Goal: Transaction & Acquisition: Purchase product/service

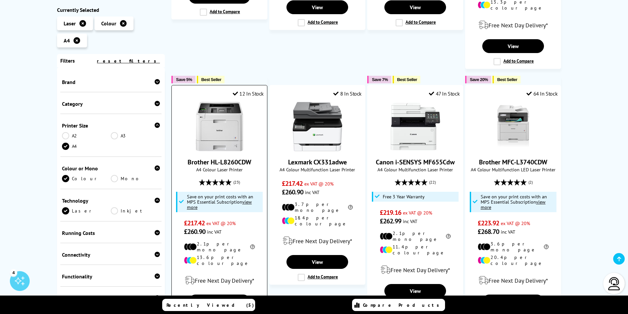
scroll to position [633, 0]
click at [215, 103] on img at bounding box center [219, 126] width 49 height 49
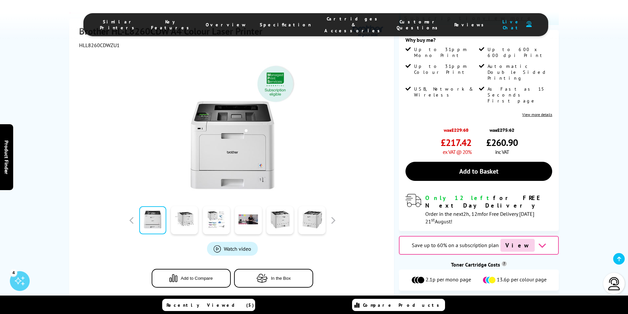
scroll to position [14, 0]
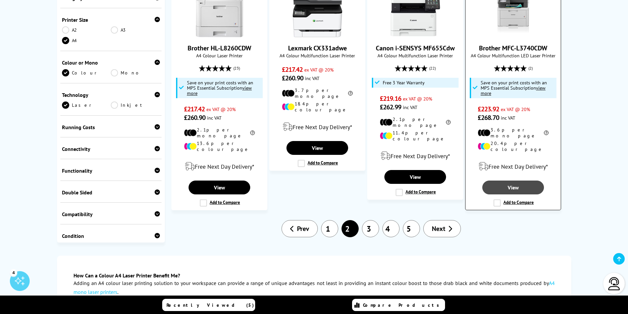
scroll to position [749, 0]
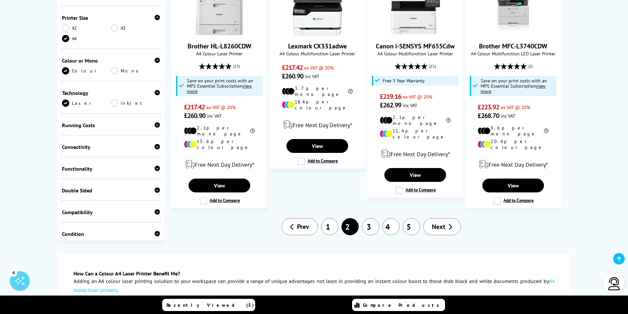
click at [323, 218] on link "1" at bounding box center [329, 226] width 17 height 17
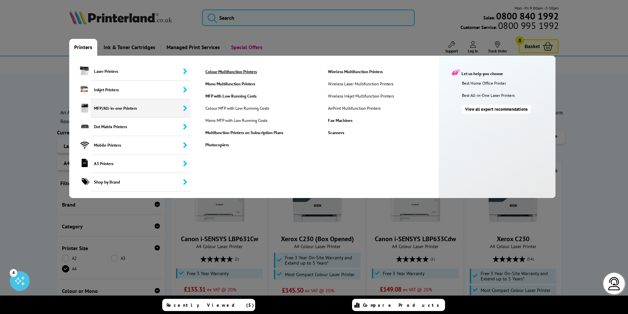
click at [246, 71] on link "Colour Multifunction Printers" at bounding box center [261, 72] width 122 height 6
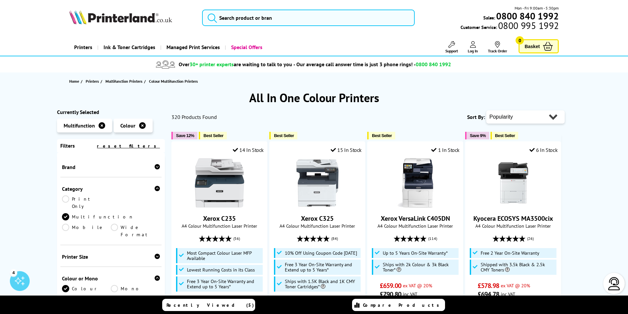
click at [555, 118] on select "Popularity Rating Price - Low to High Price - High to Low Running Costs - Low t…" at bounding box center [525, 116] width 78 height 13
select select "Price Ascending"
click at [486, 110] on select "Popularity Rating Price - Low to High Price - High to Low Running Costs - Low t…" at bounding box center [525, 116] width 78 height 13
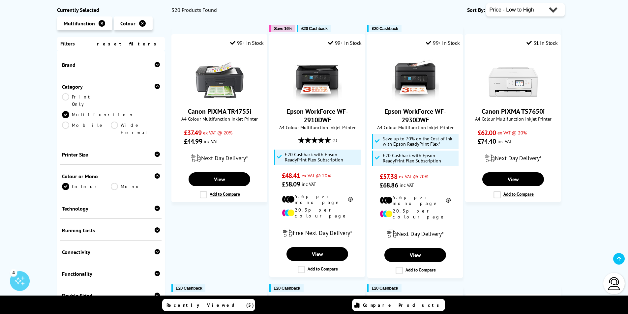
scroll to position [132, 0]
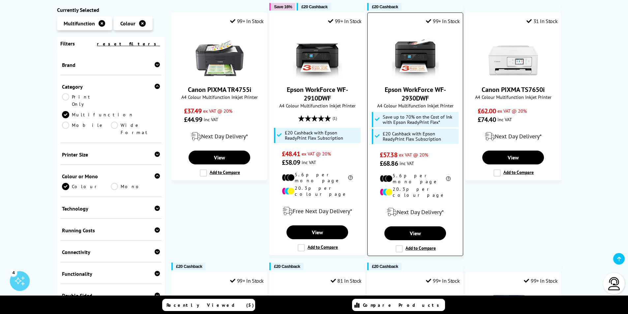
drag, startPoint x: 0, startPoint y: 0, endPoint x: 427, endPoint y: 96, distance: 437.3
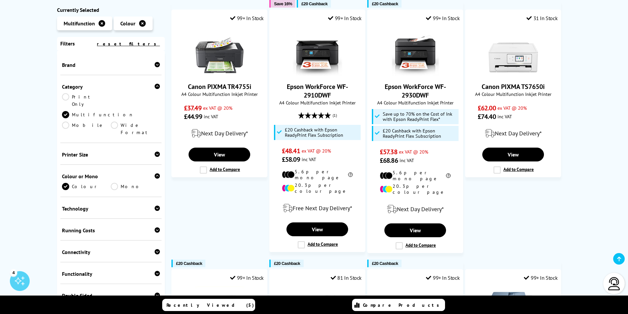
click at [148, 205] on div "Technology" at bounding box center [111, 208] width 98 height 7
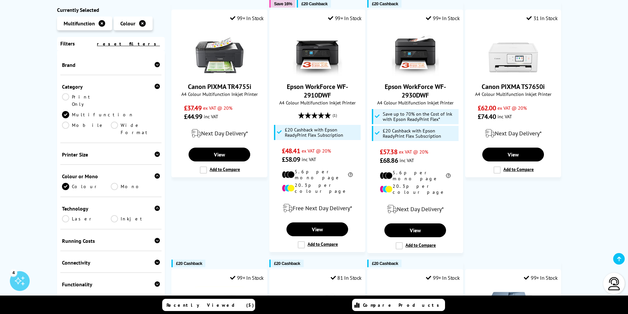
click at [73, 215] on link "Laser" at bounding box center [86, 218] width 49 height 7
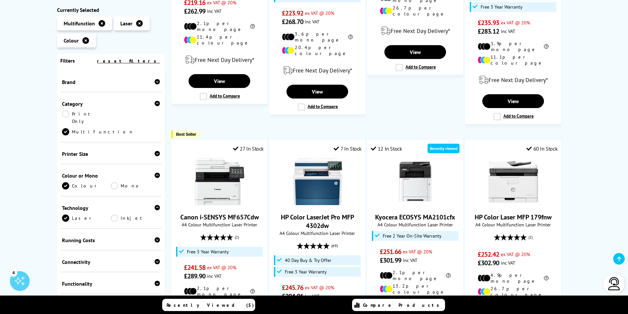
scroll to position [546, 0]
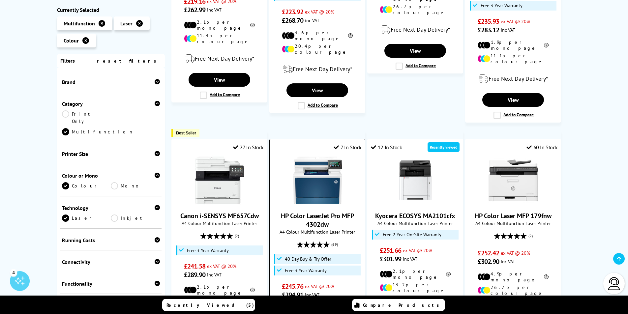
click at [320, 178] on img at bounding box center [317, 179] width 49 height 49
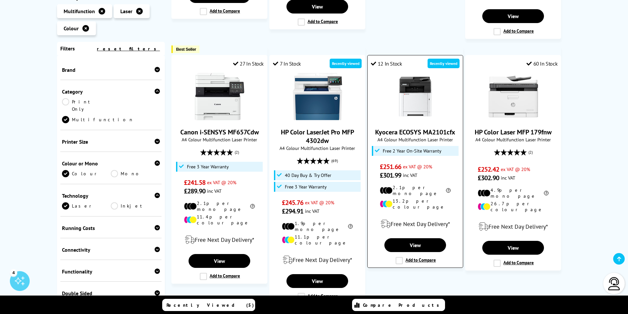
scroll to position [627, 0]
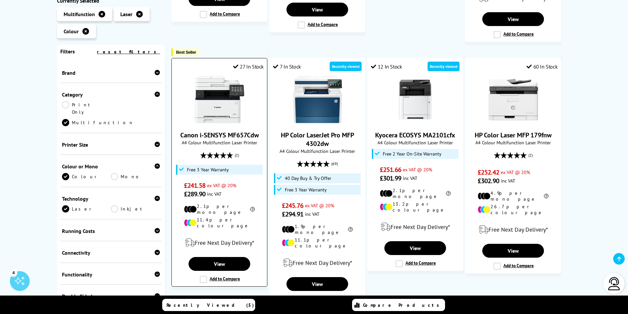
click at [214, 85] on img at bounding box center [219, 99] width 49 height 49
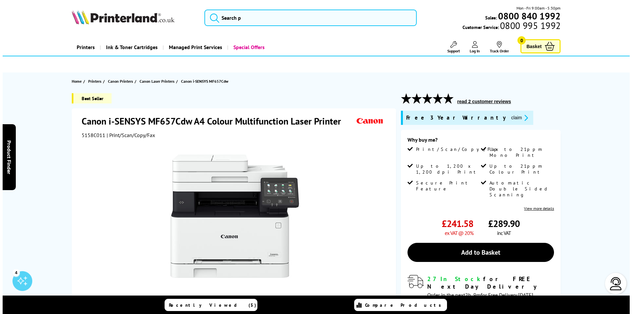
scroll to position [39, 0]
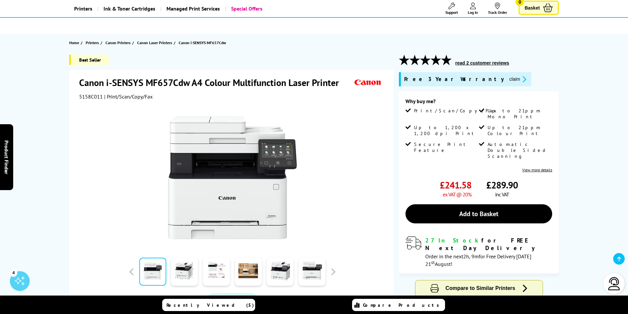
click at [507, 78] on button "claim" at bounding box center [517, 79] width 21 height 8
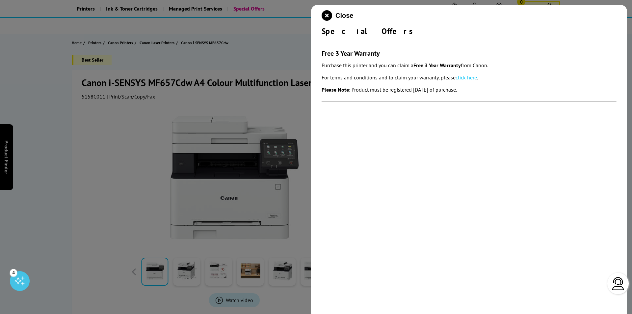
click at [465, 78] on link "click here" at bounding box center [466, 77] width 21 height 7
